Goal: Task Accomplishment & Management: Use online tool/utility

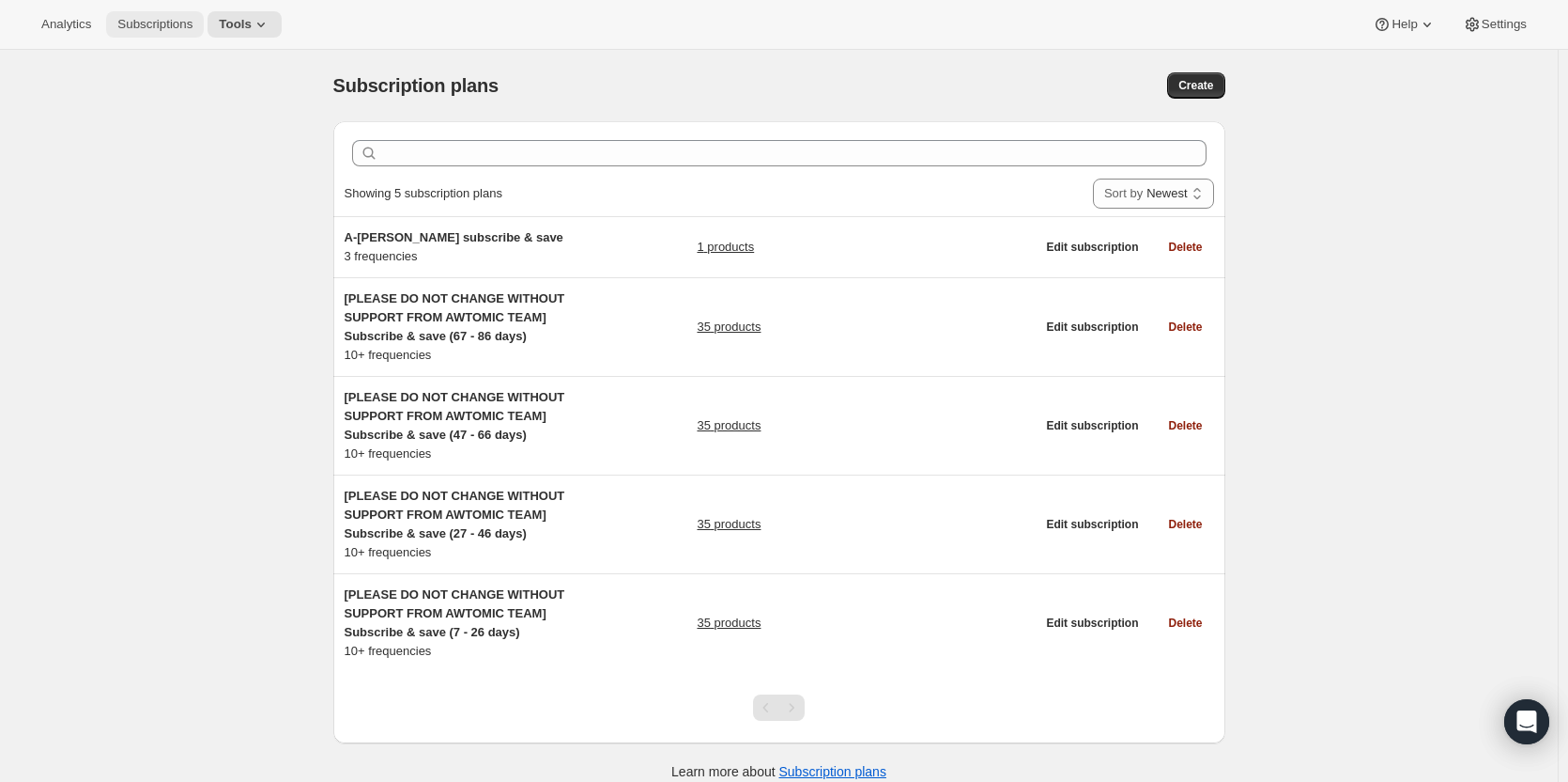
click at [172, 27] on span "Subscriptions" at bounding box center [155, 24] width 75 height 15
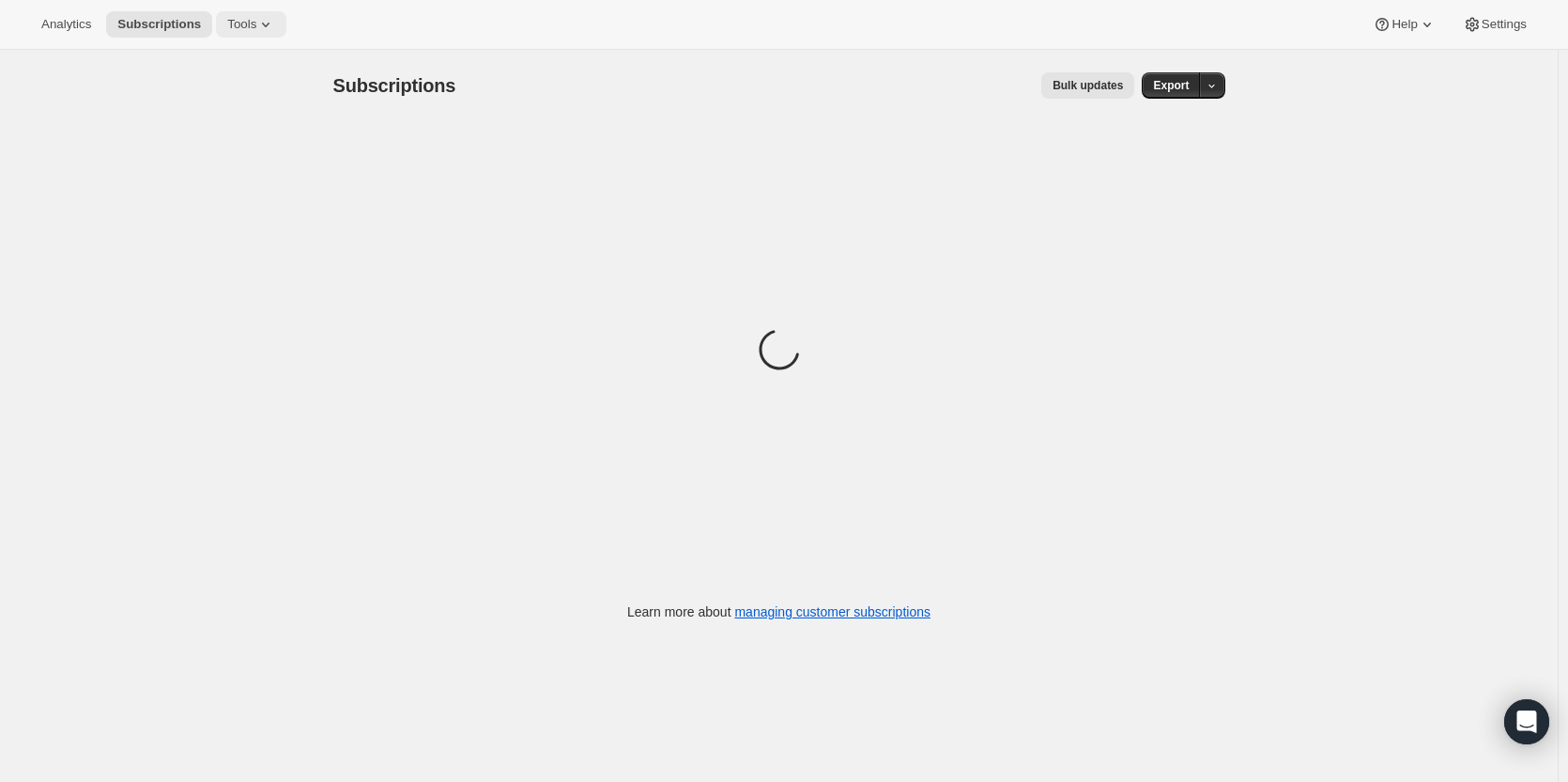
click at [241, 26] on span "Tools" at bounding box center [241, 24] width 29 height 15
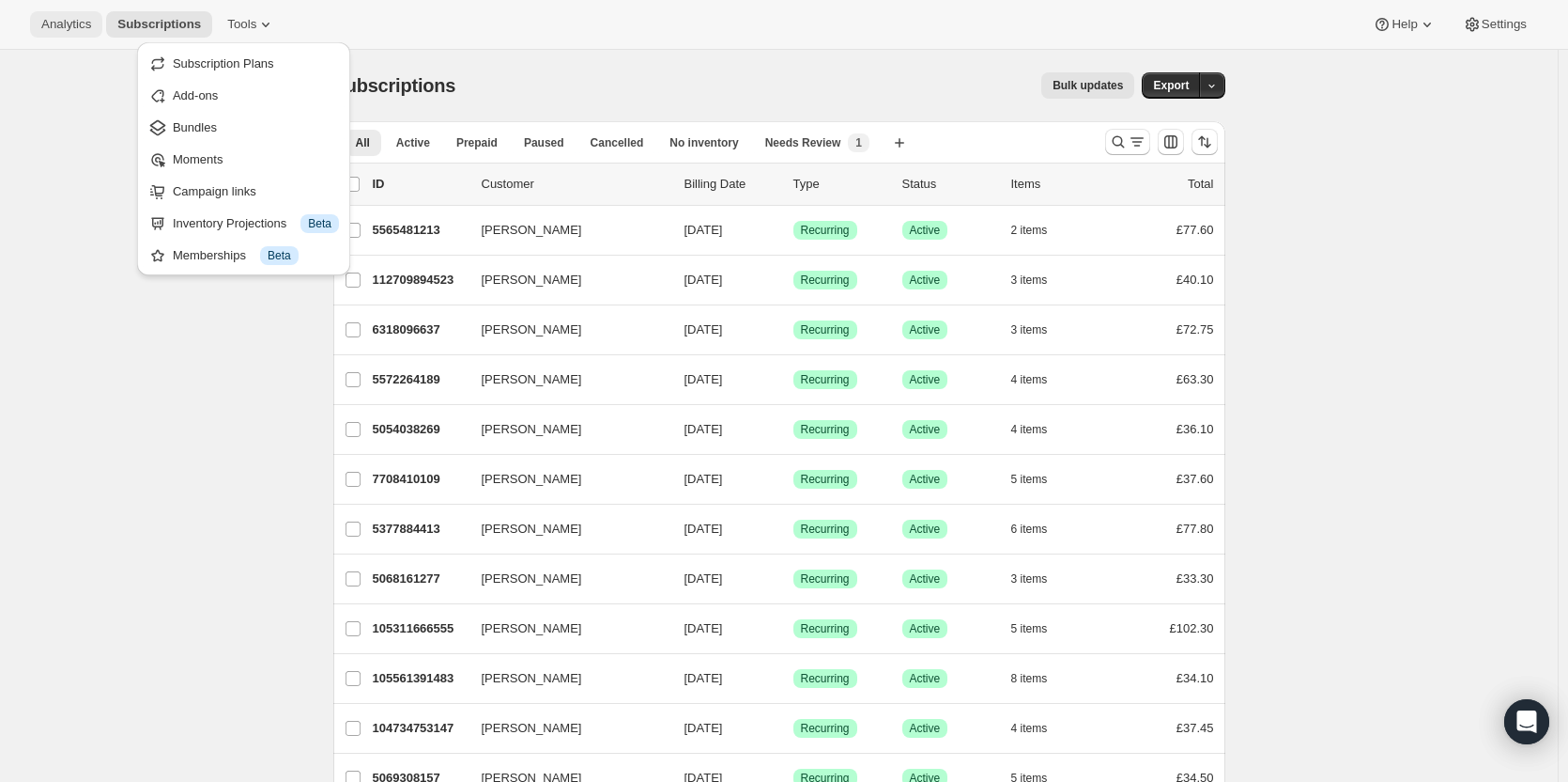
click at [74, 36] on button "Analytics" at bounding box center [65, 24] width 72 height 27
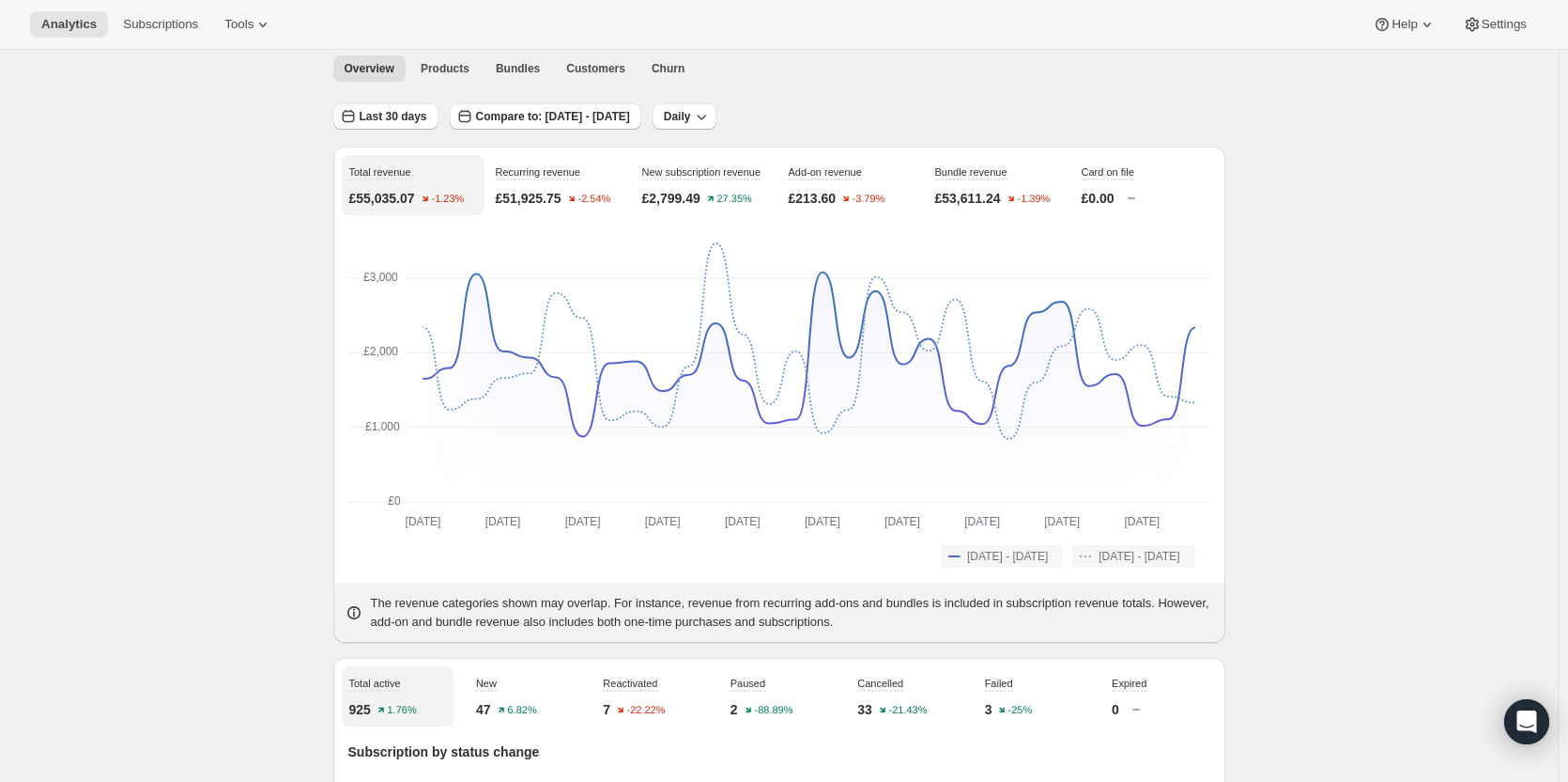
scroll to position [281, 0]
